Goal: Navigation & Orientation: Find specific page/section

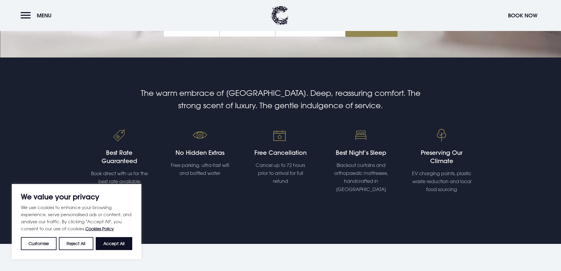
scroll to position [206, 0]
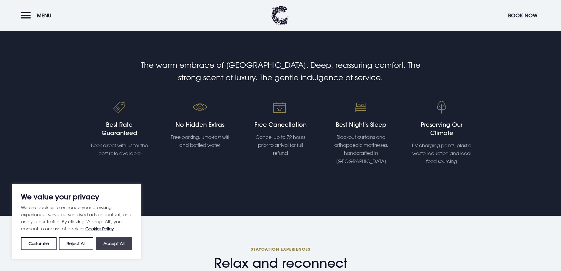
click at [120, 243] on button "Accept All" at bounding box center [114, 243] width 37 height 13
checkbox input "true"
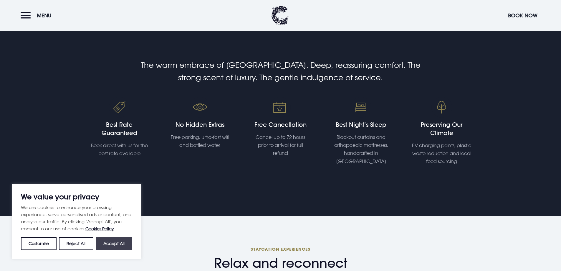
checkbox input "true"
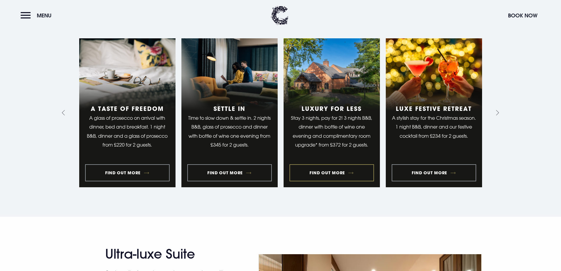
scroll to position [500, 0]
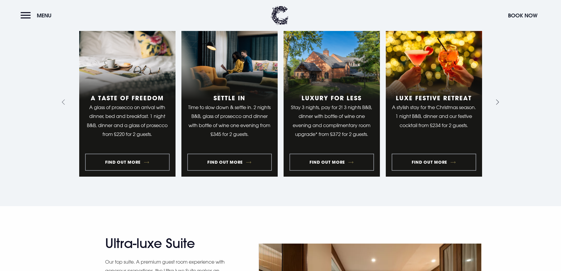
click at [496, 104] on icon "Next slide" at bounding box center [496, 102] width 6 height 6
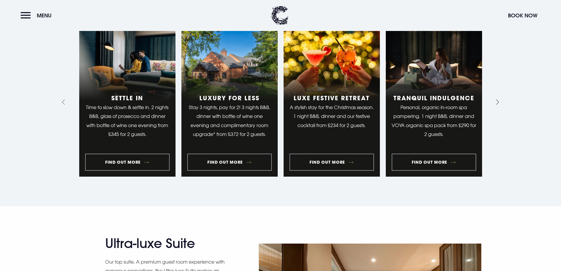
click at [496, 104] on icon "Next slide" at bounding box center [496, 102] width 6 height 6
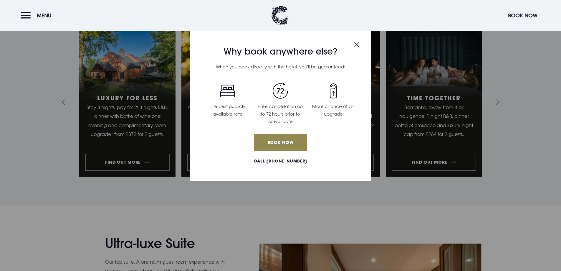
click at [358, 42] on img "Close modal" at bounding box center [356, 44] width 5 height 5
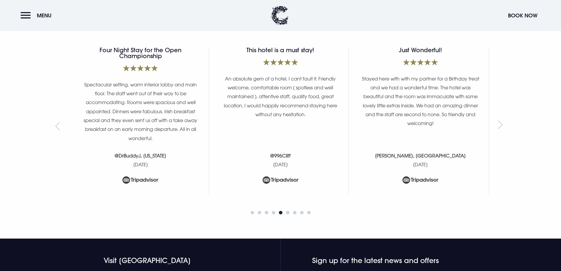
scroll to position [2443, 0]
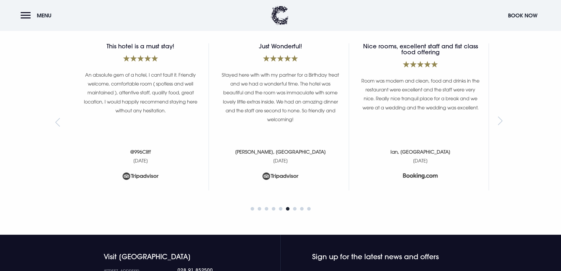
click at [55, 120] on div "Previous slide" at bounding box center [59, 122] width 8 height 9
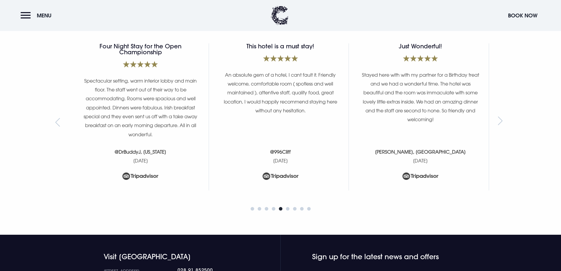
click at [55, 120] on div "Previous slide" at bounding box center [59, 122] width 8 height 9
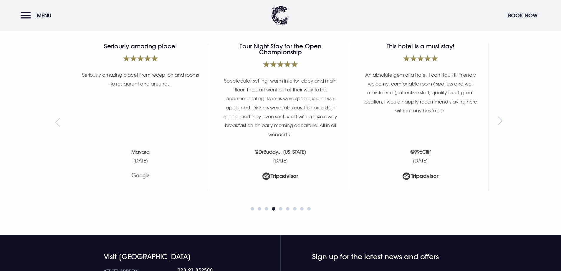
click at [55, 120] on div "Previous slide" at bounding box center [59, 122] width 8 height 9
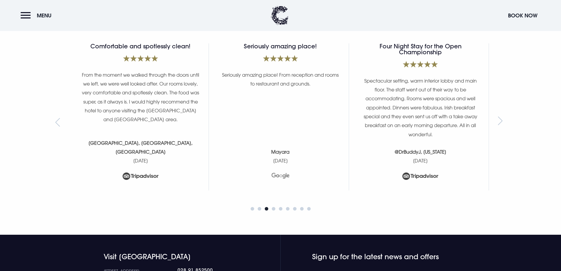
click at [55, 120] on div "Previous slide" at bounding box center [59, 122] width 8 height 9
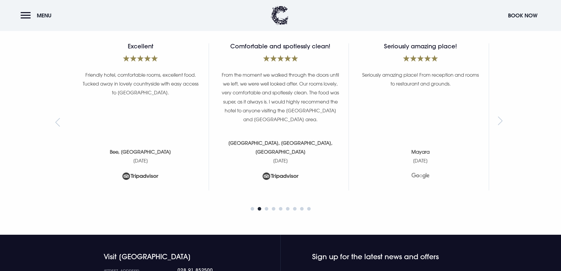
click at [55, 120] on div "Previous slide" at bounding box center [59, 122] width 8 height 9
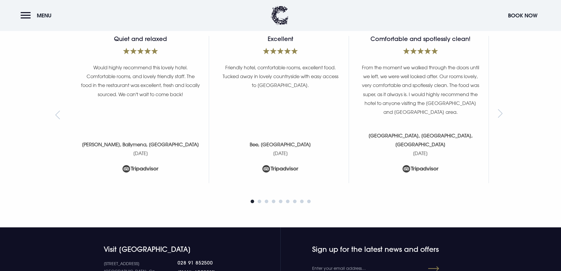
scroll to position [2326, 0]
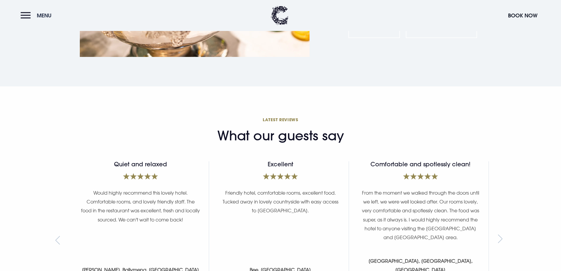
click at [23, 18] on button "Menu" at bounding box center [38, 15] width 34 height 13
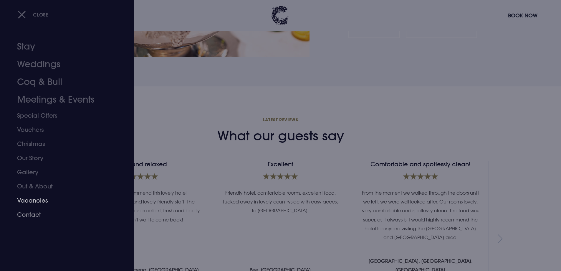
click at [37, 202] on link "Vacancies" at bounding box center [63, 200] width 93 height 14
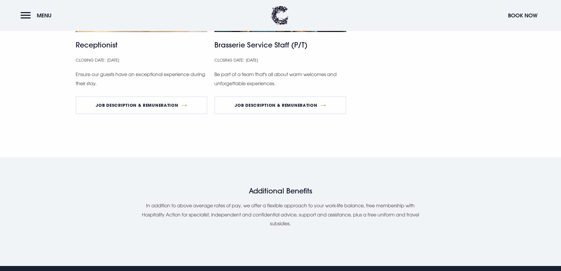
scroll to position [500, 0]
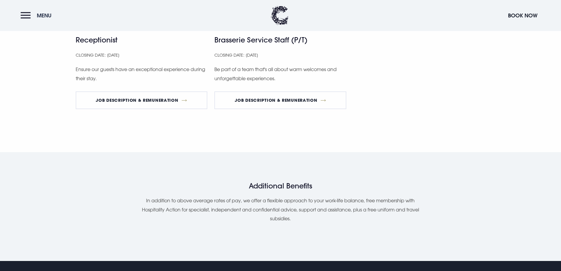
click at [31, 13] on button "Menu" at bounding box center [38, 15] width 34 height 13
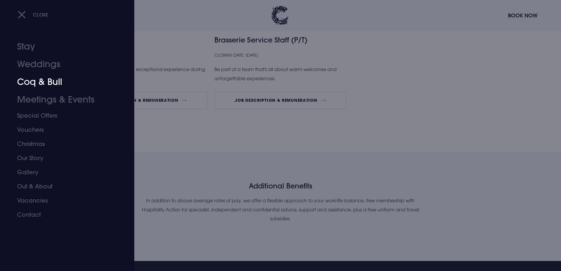
click at [39, 86] on link "Coq & Bull" at bounding box center [63, 82] width 93 height 18
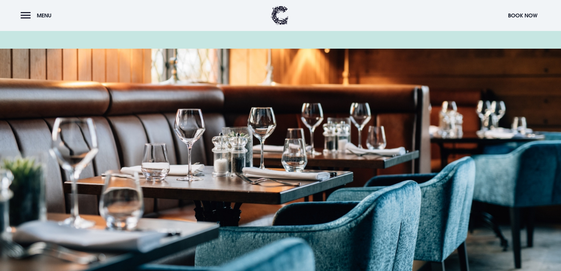
scroll to position [765, 0]
